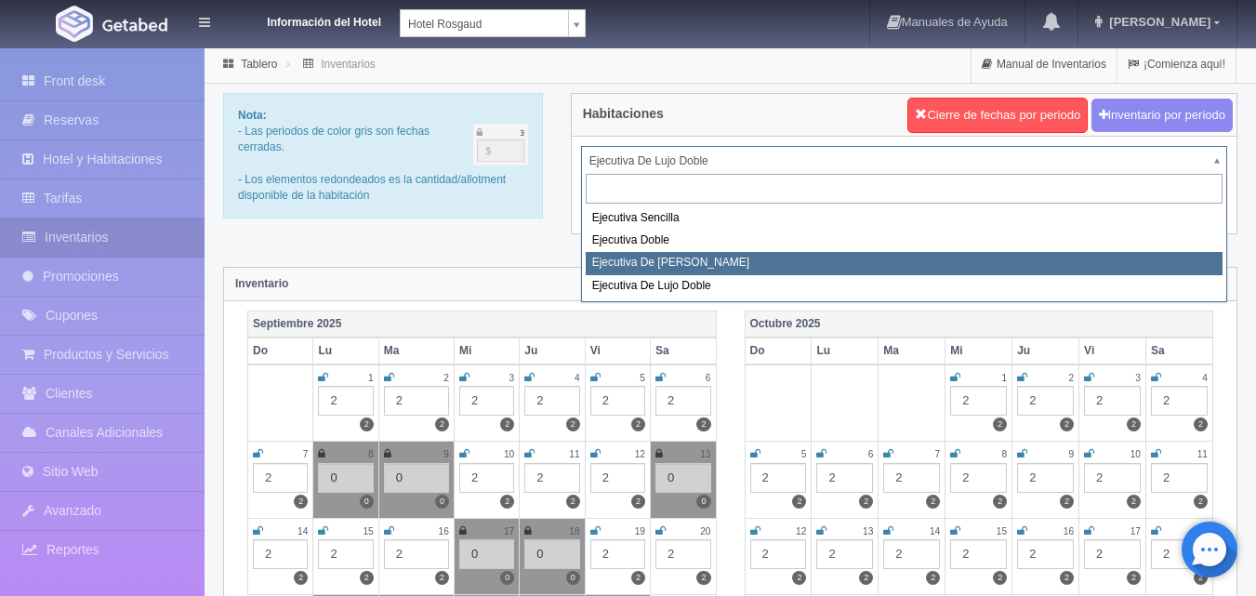
select select "1817"
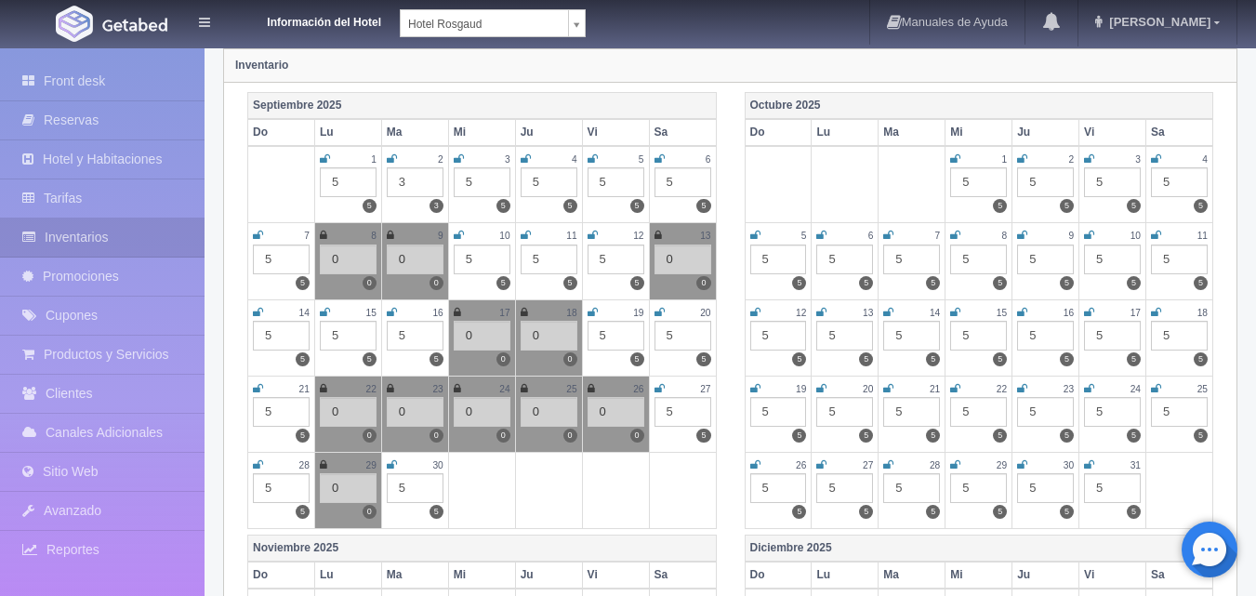
scroll to position [279, 0]
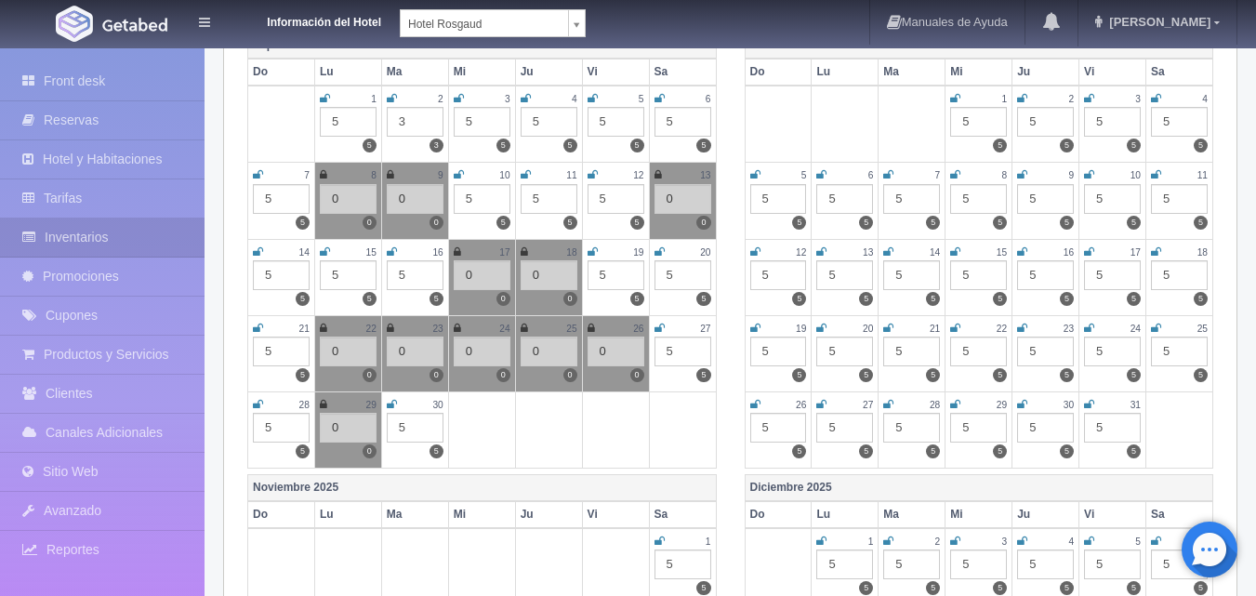
click at [399, 428] on div "5" at bounding box center [415, 428] width 57 height 30
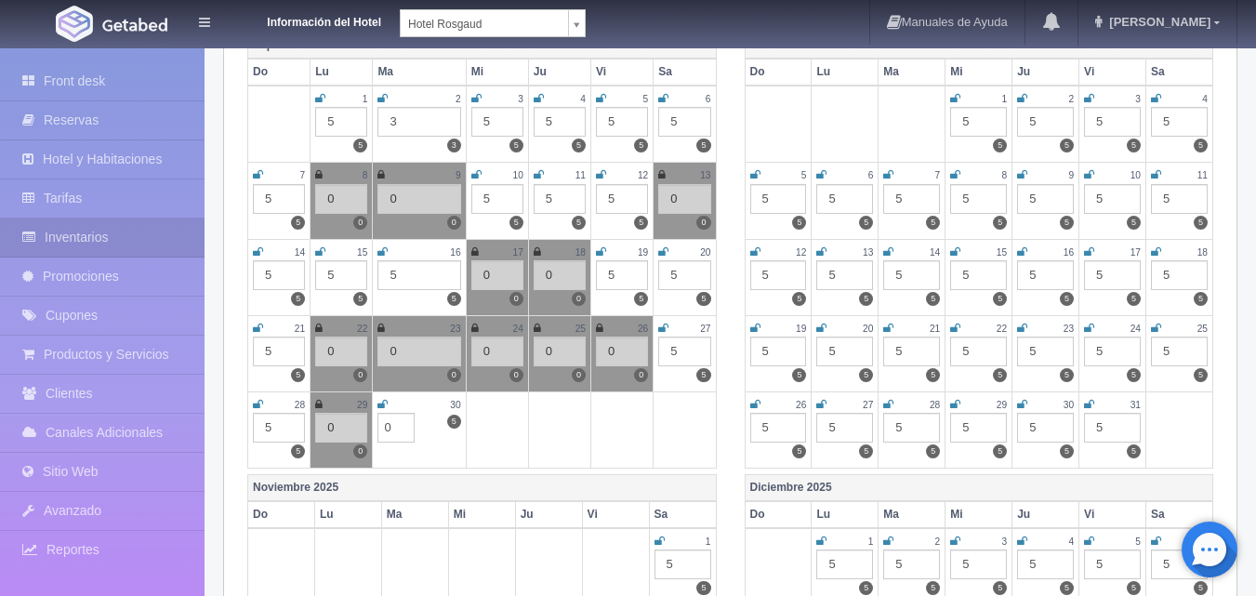
type input "0"
click at [378, 407] on icon at bounding box center [382, 404] width 10 height 11
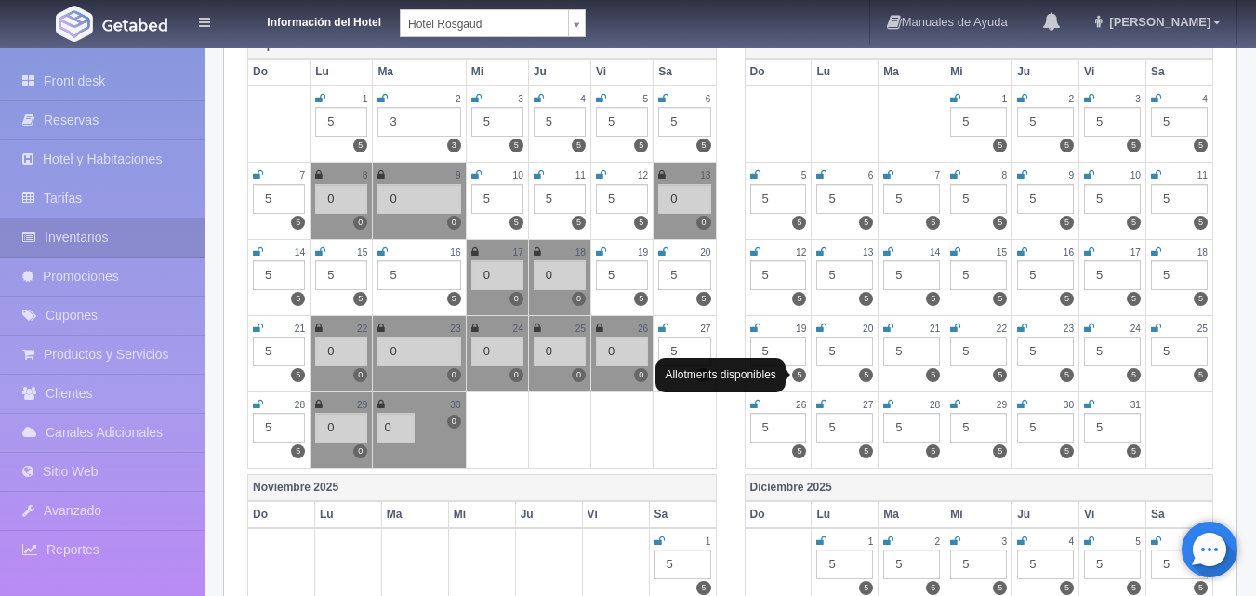
scroll to position [93, 0]
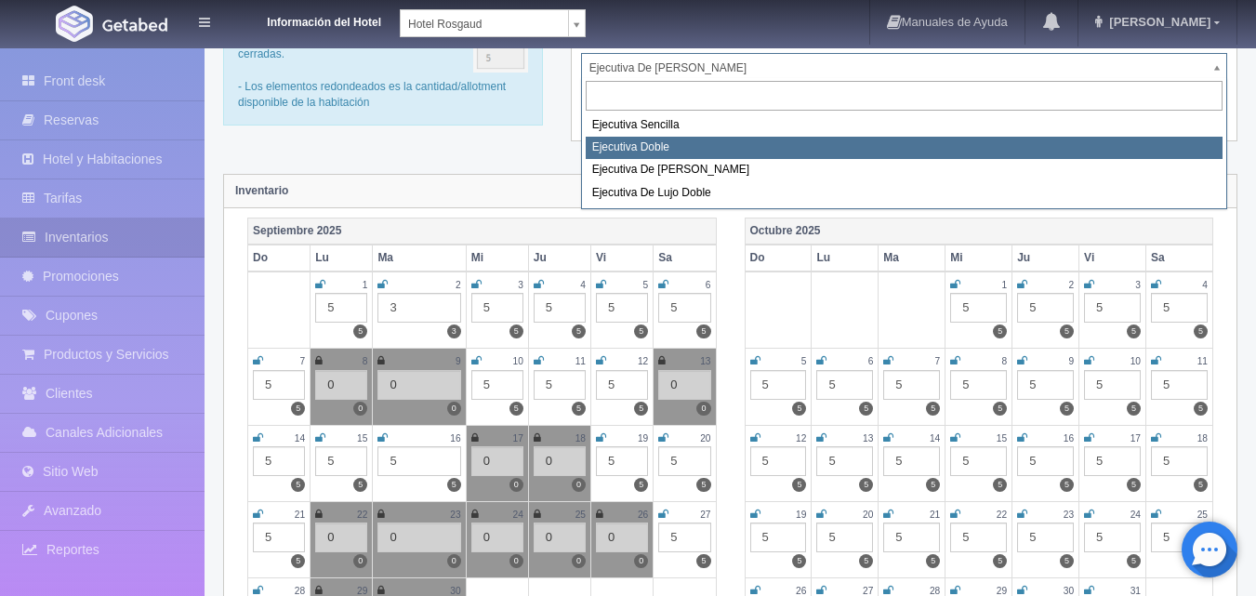
select select "1750"
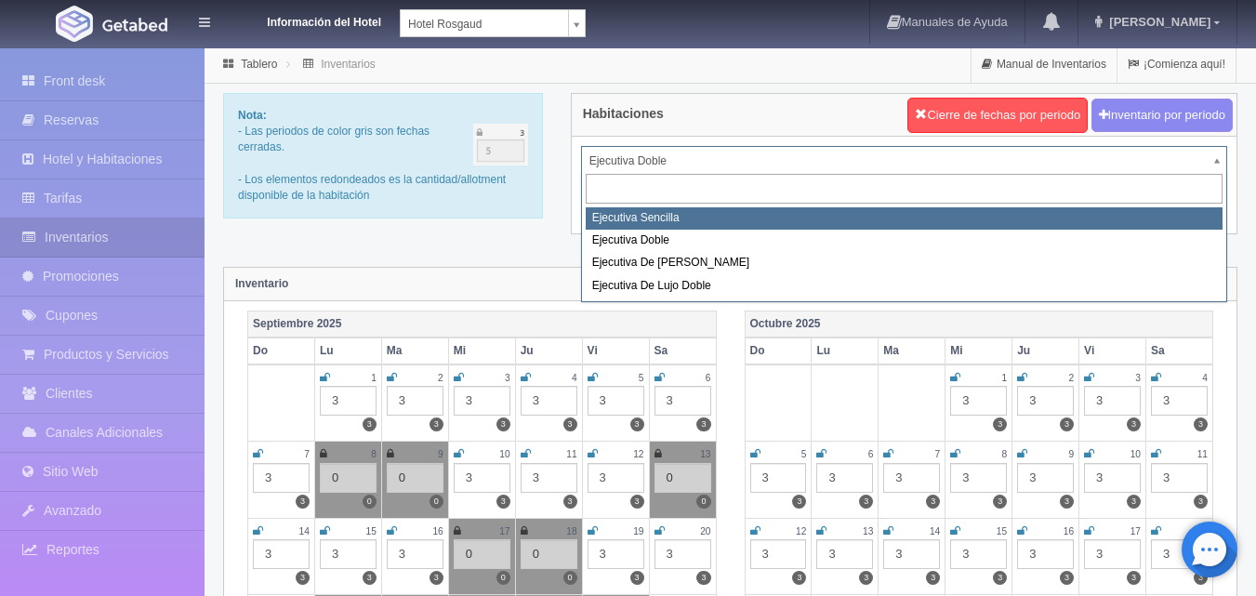
select select "1737"
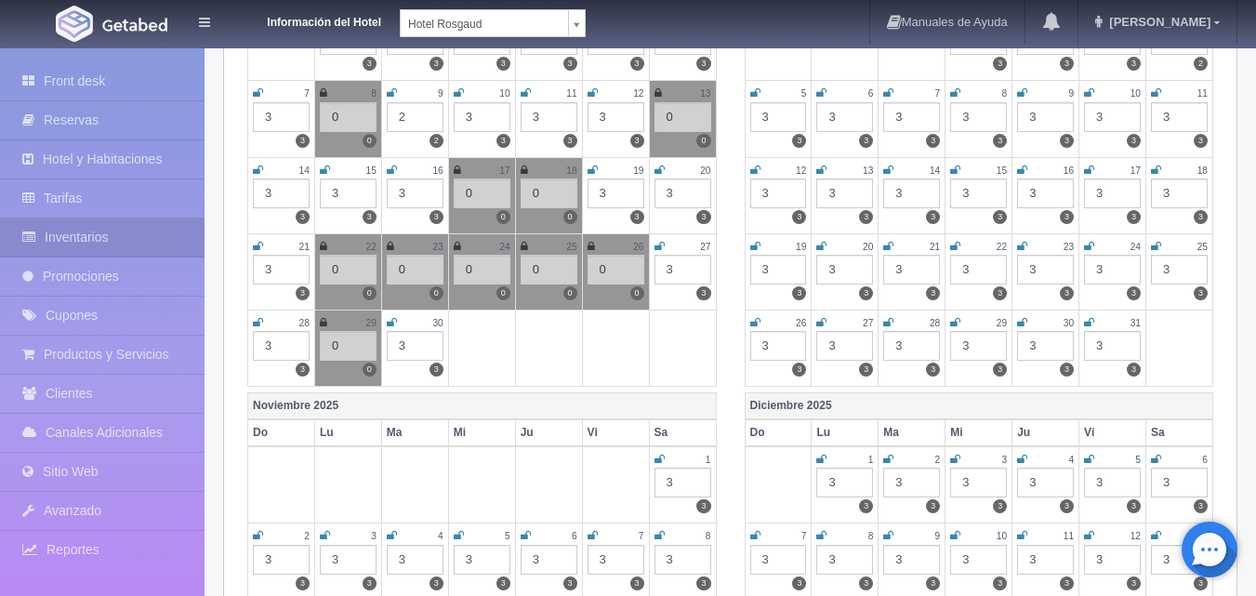
scroll to position [372, 0]
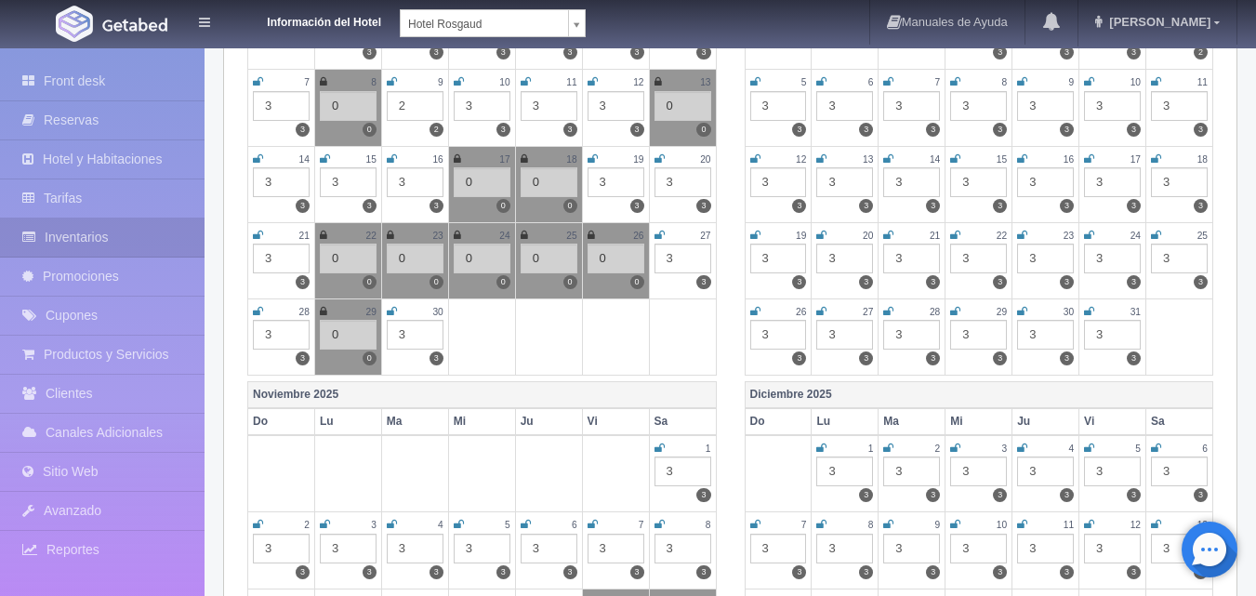
click at [420, 338] on div "3" at bounding box center [415, 335] width 57 height 30
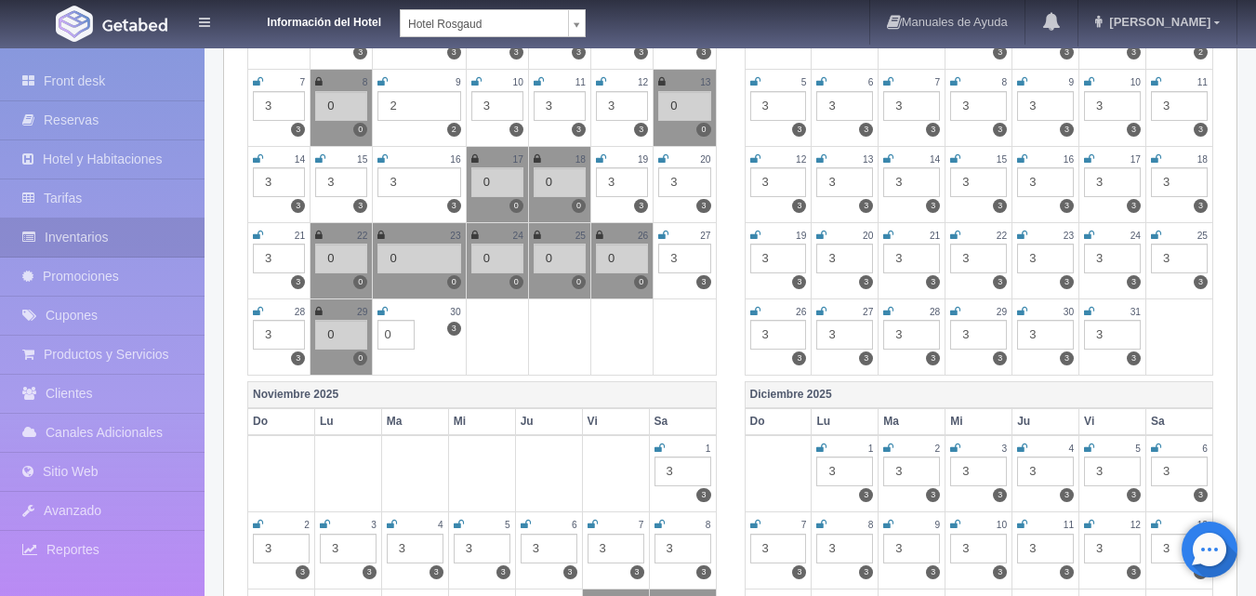
type input "0"
click at [382, 309] on icon at bounding box center [382, 311] width 10 height 11
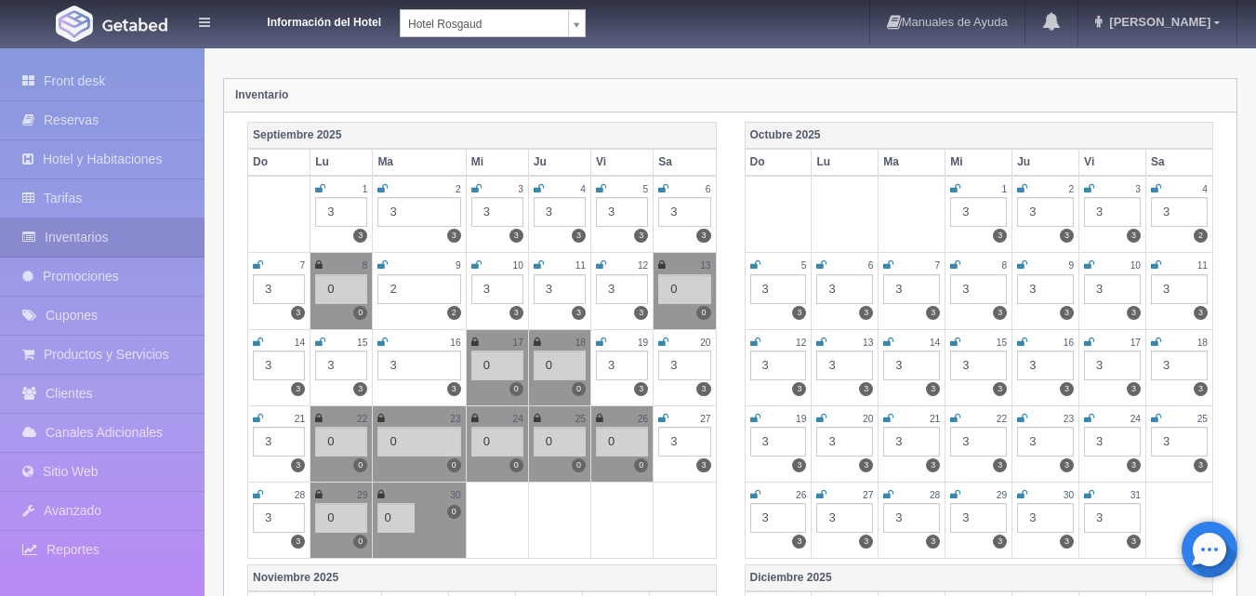
scroll to position [0, 0]
